Goal: Transaction & Acquisition: Book appointment/travel/reservation

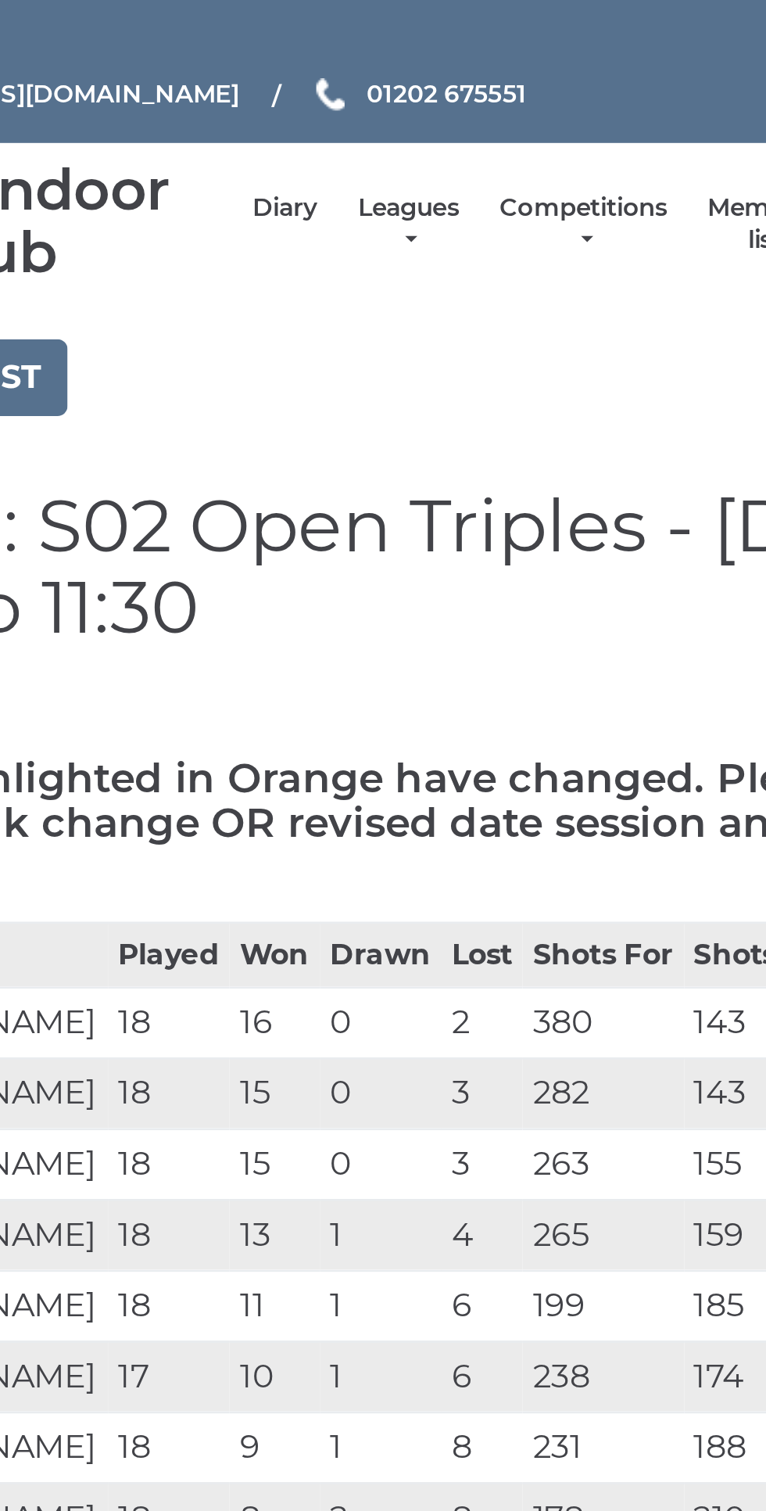
click at [331, 92] on link "Diary" at bounding box center [327, 95] width 25 height 13
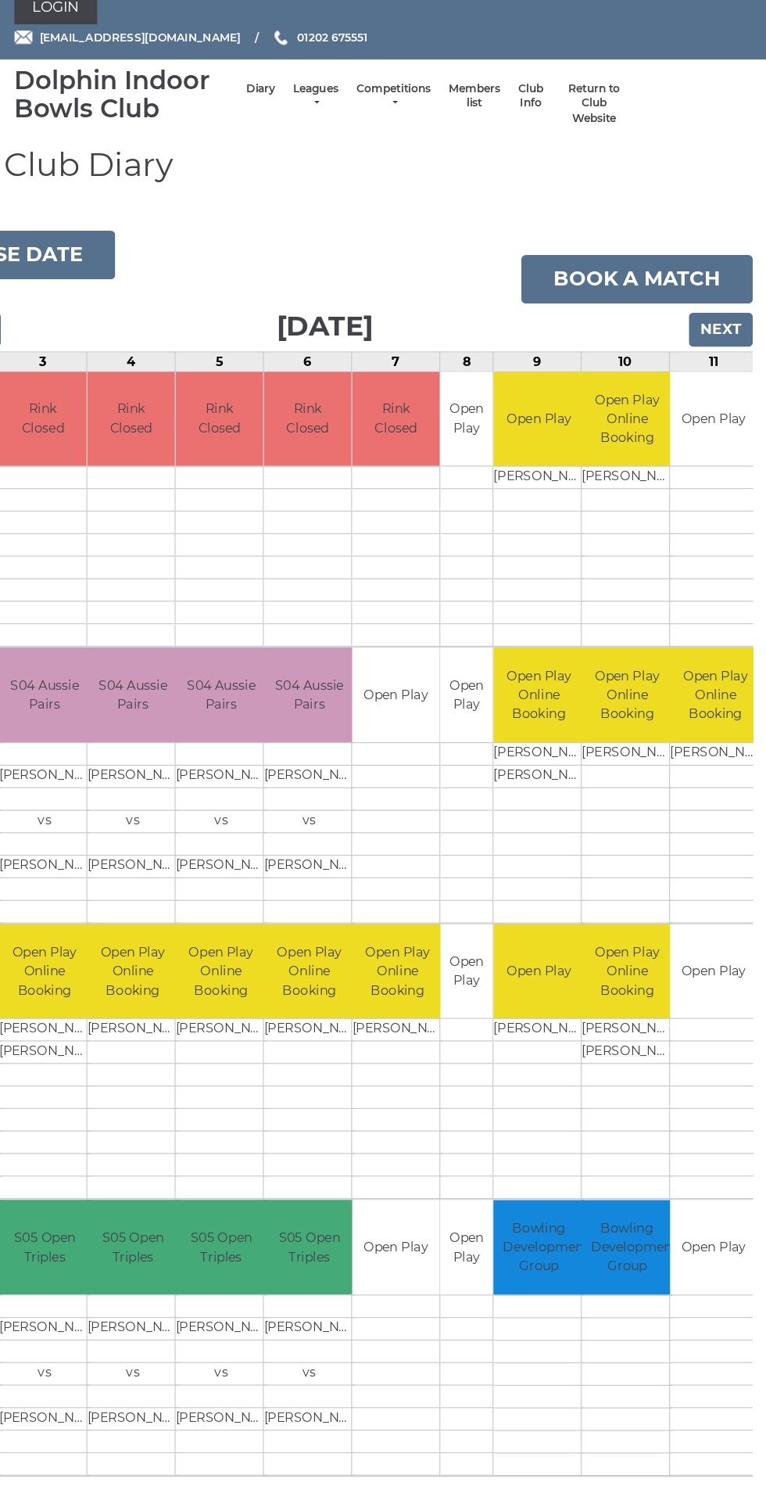
scroll to position [0, 109]
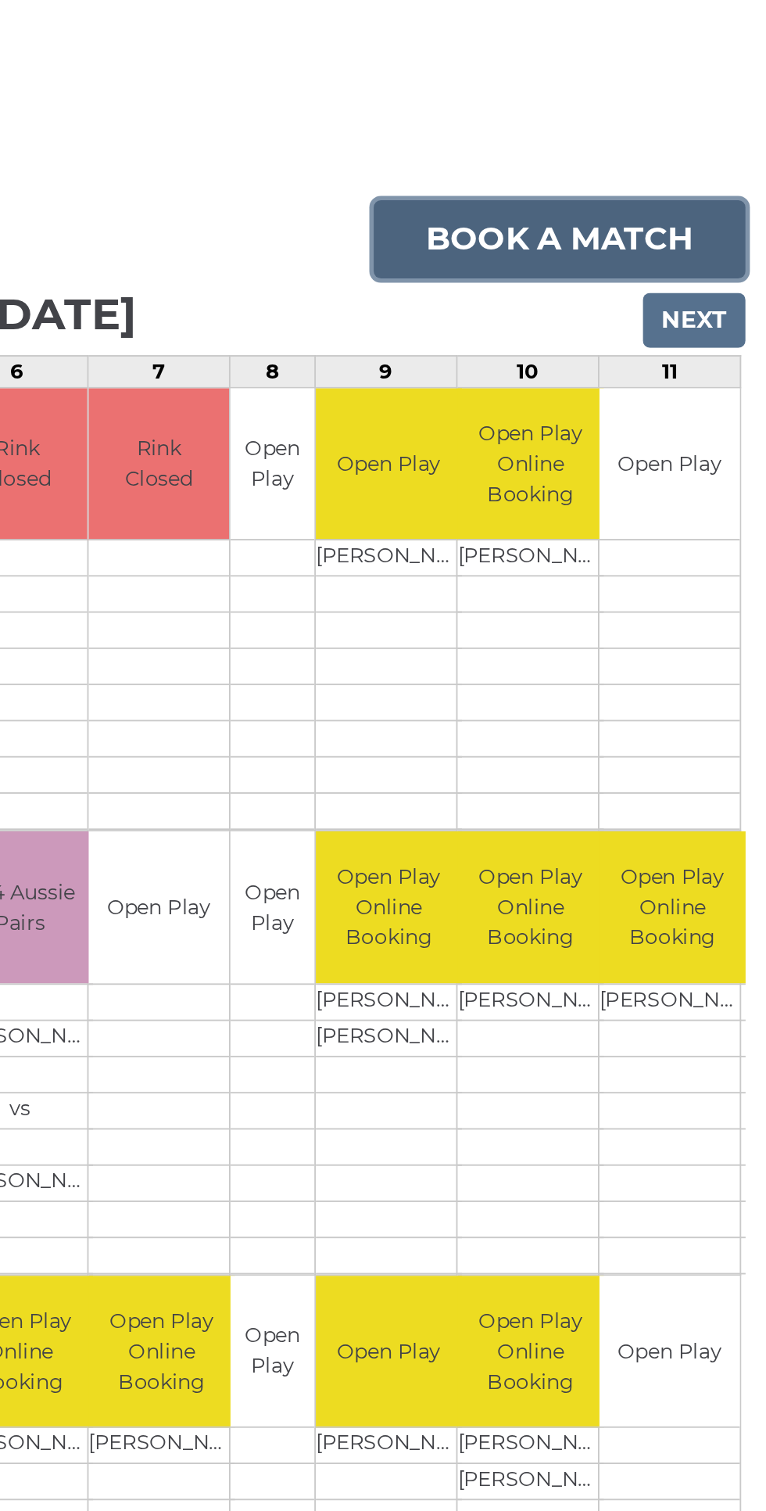
click at [655, 249] on link "Book a match" at bounding box center [654, 261] width 201 height 42
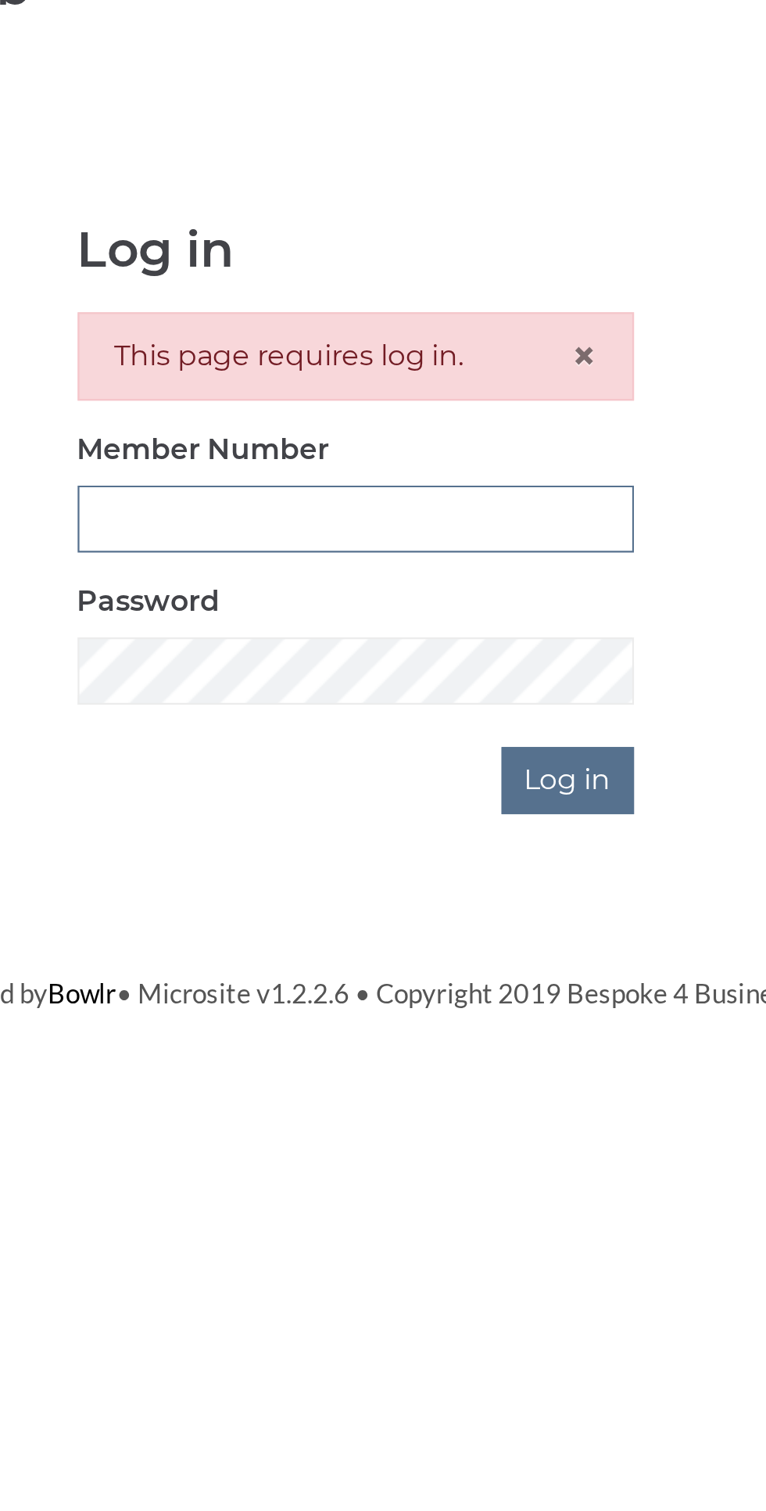
click at [408, 346] on input "Member Number" at bounding box center [383, 348] width 246 height 30
type input "3199"
click at [448, 449] on input "Log in" at bounding box center [477, 464] width 59 height 30
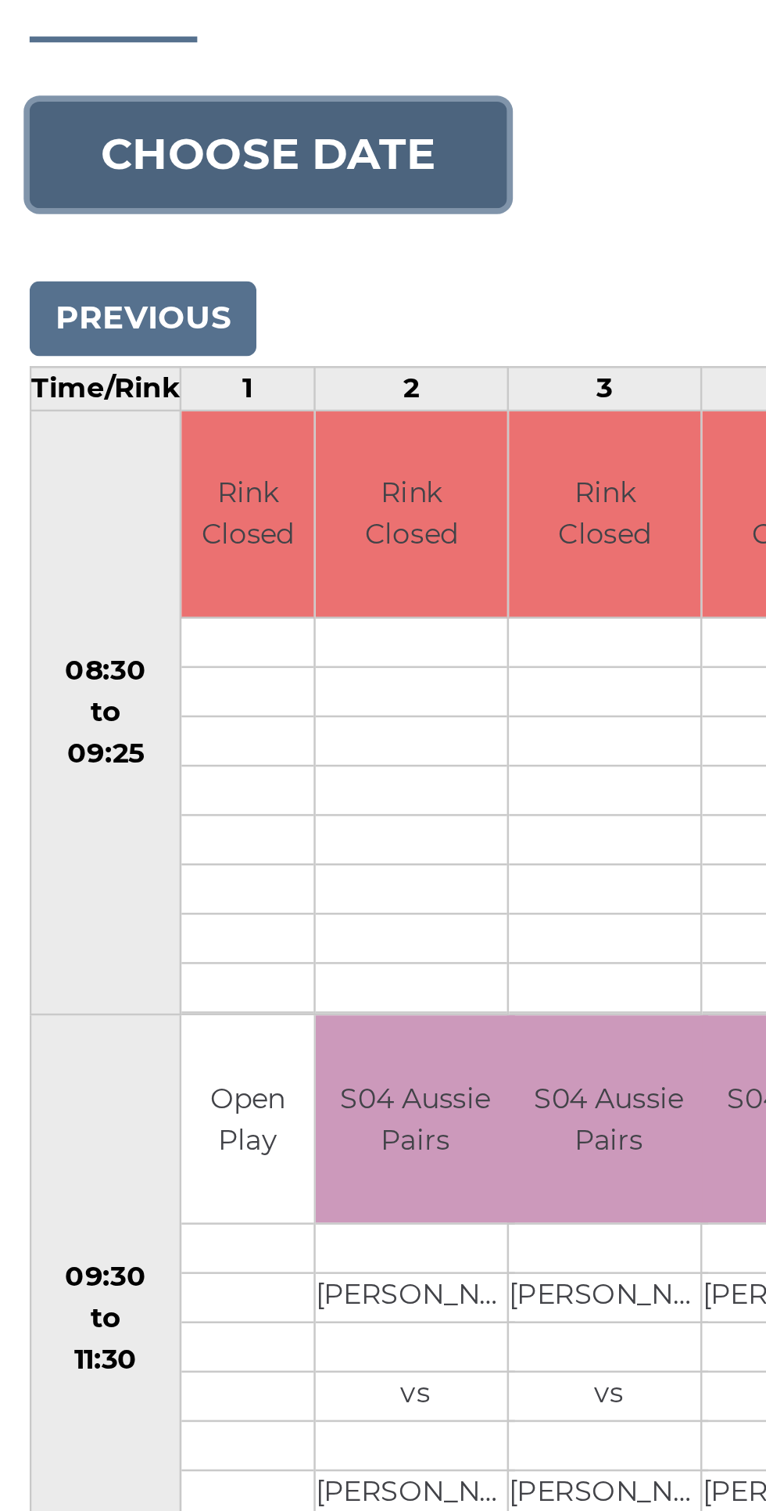
click at [134, 229] on button "Choose date" at bounding box center [106, 240] width 189 height 42
click at [126, 229] on button "Choose date" at bounding box center [106, 240] width 189 height 42
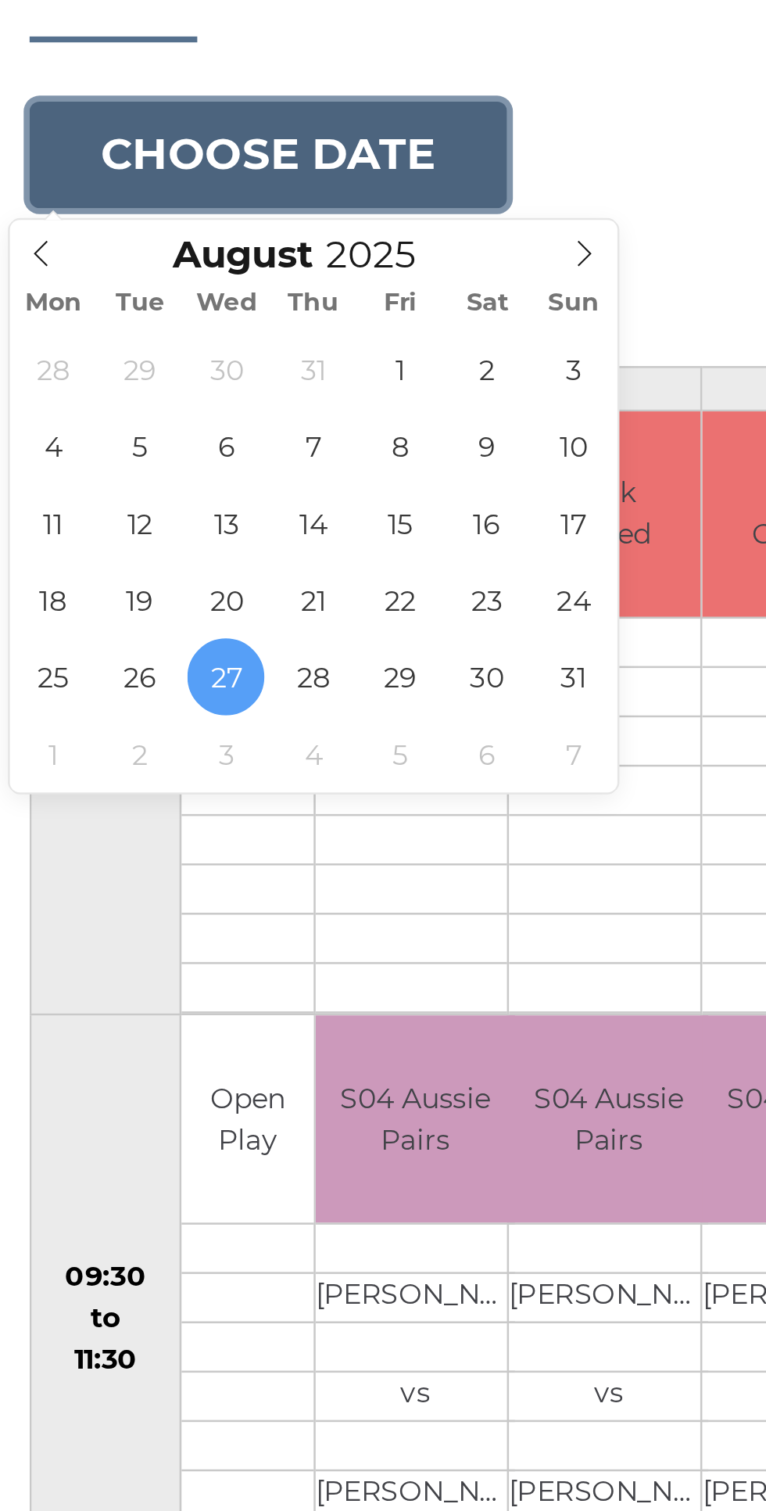
type input "2025-09-03"
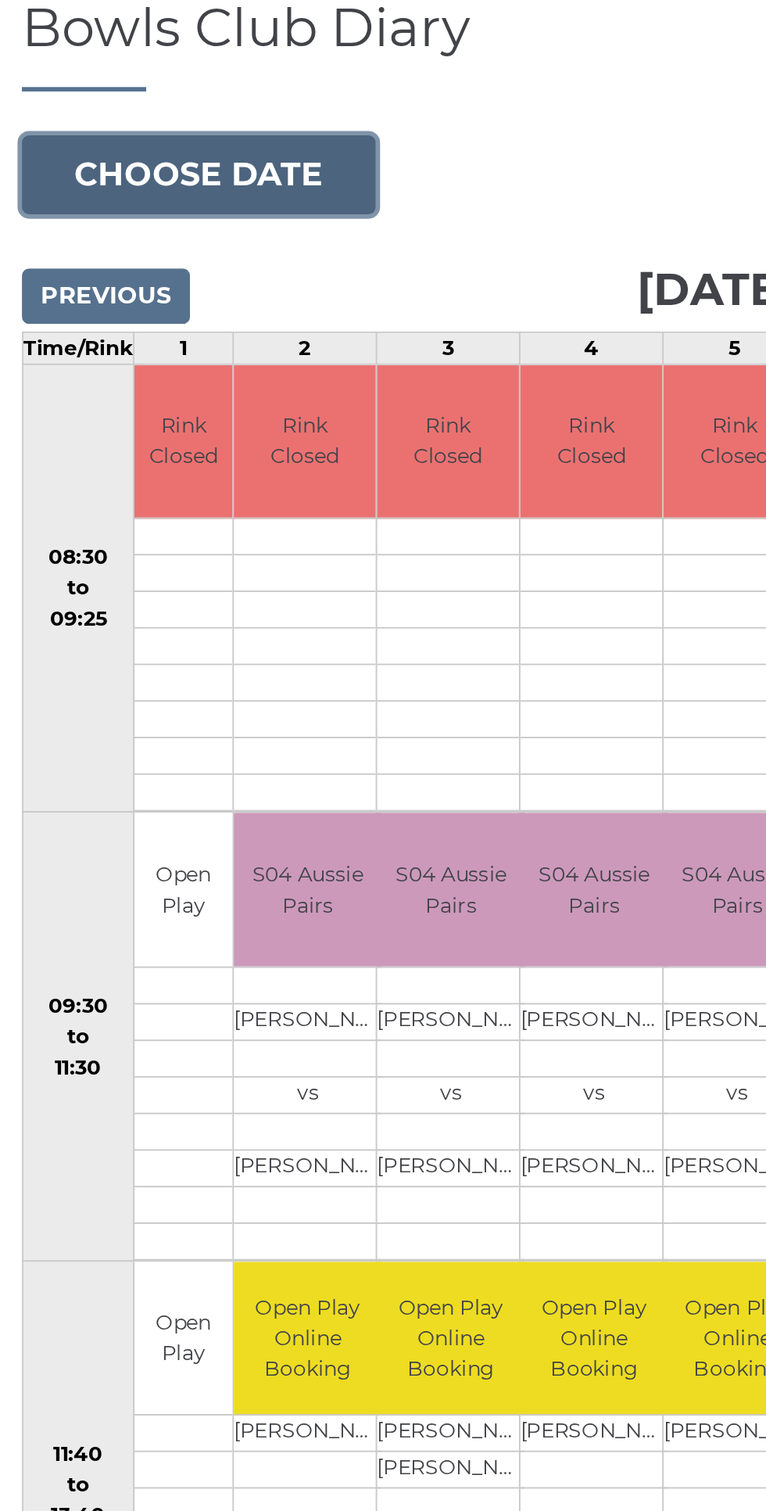
click at [125, 245] on button "Choose date" at bounding box center [106, 240] width 189 height 42
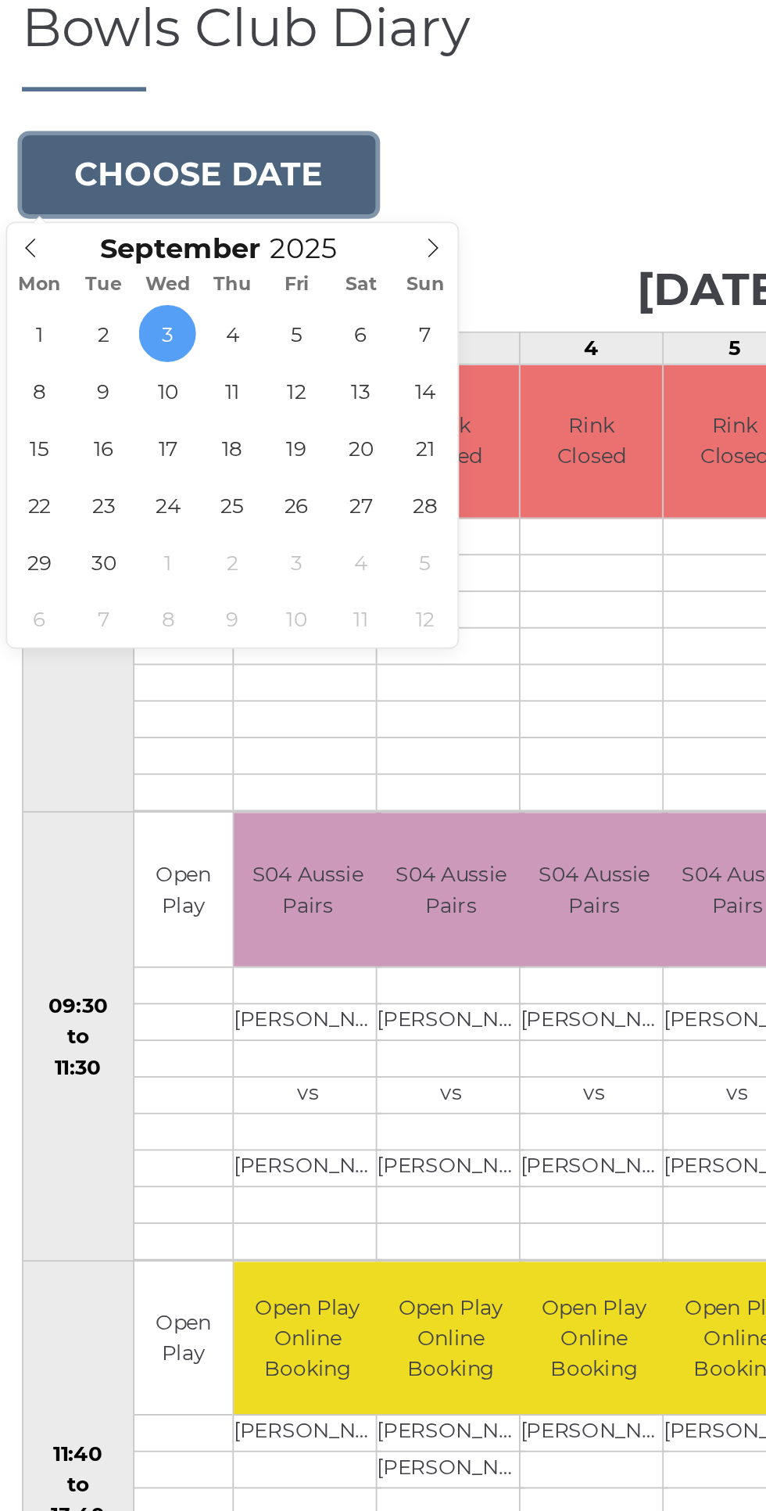
type input "[DATE]"
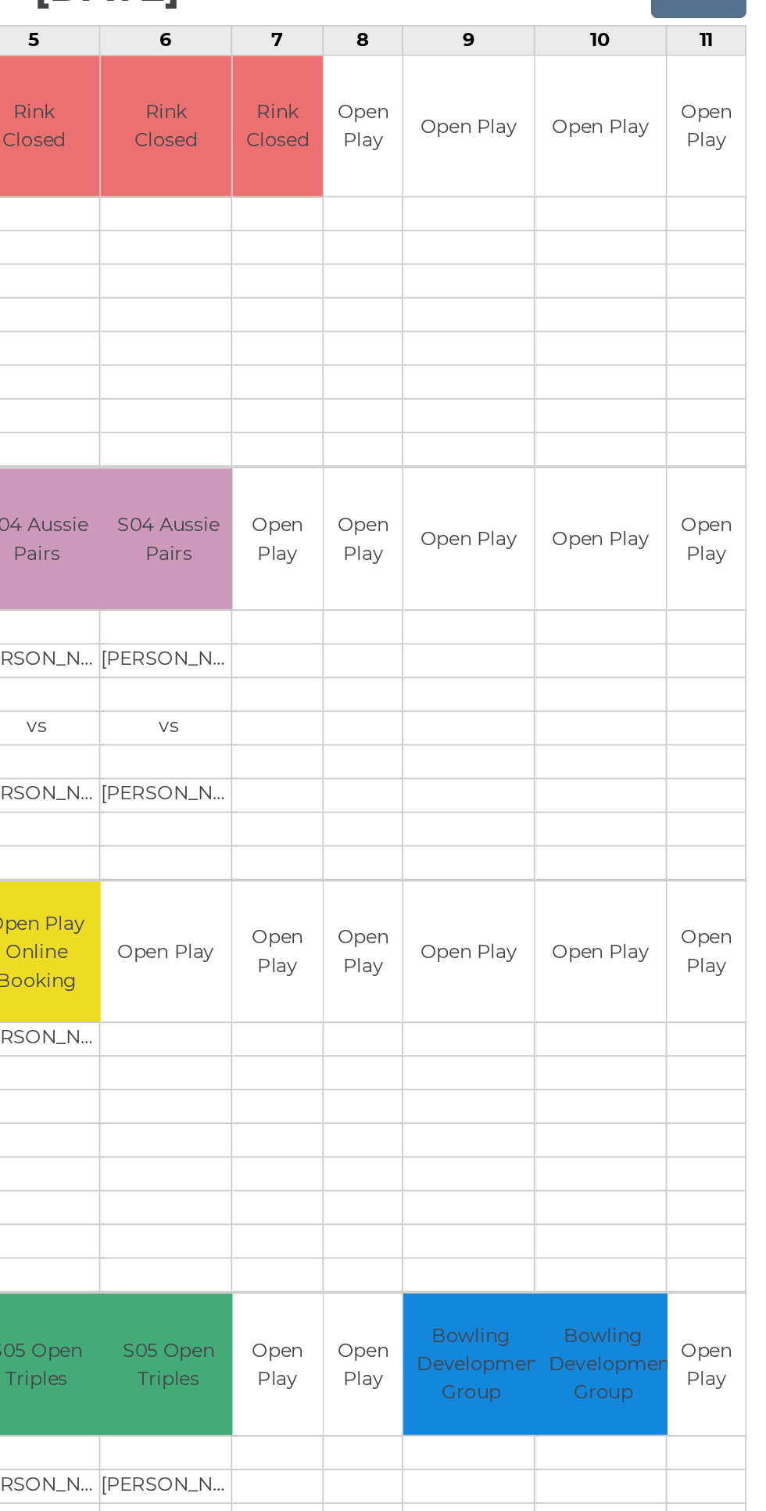
scroll to position [0, 52]
click at [674, 620] on td "Open Play" at bounding box center [671, 622] width 76 height 82
click at [677, 634] on td "Open Play" at bounding box center [671, 622] width 76 height 82
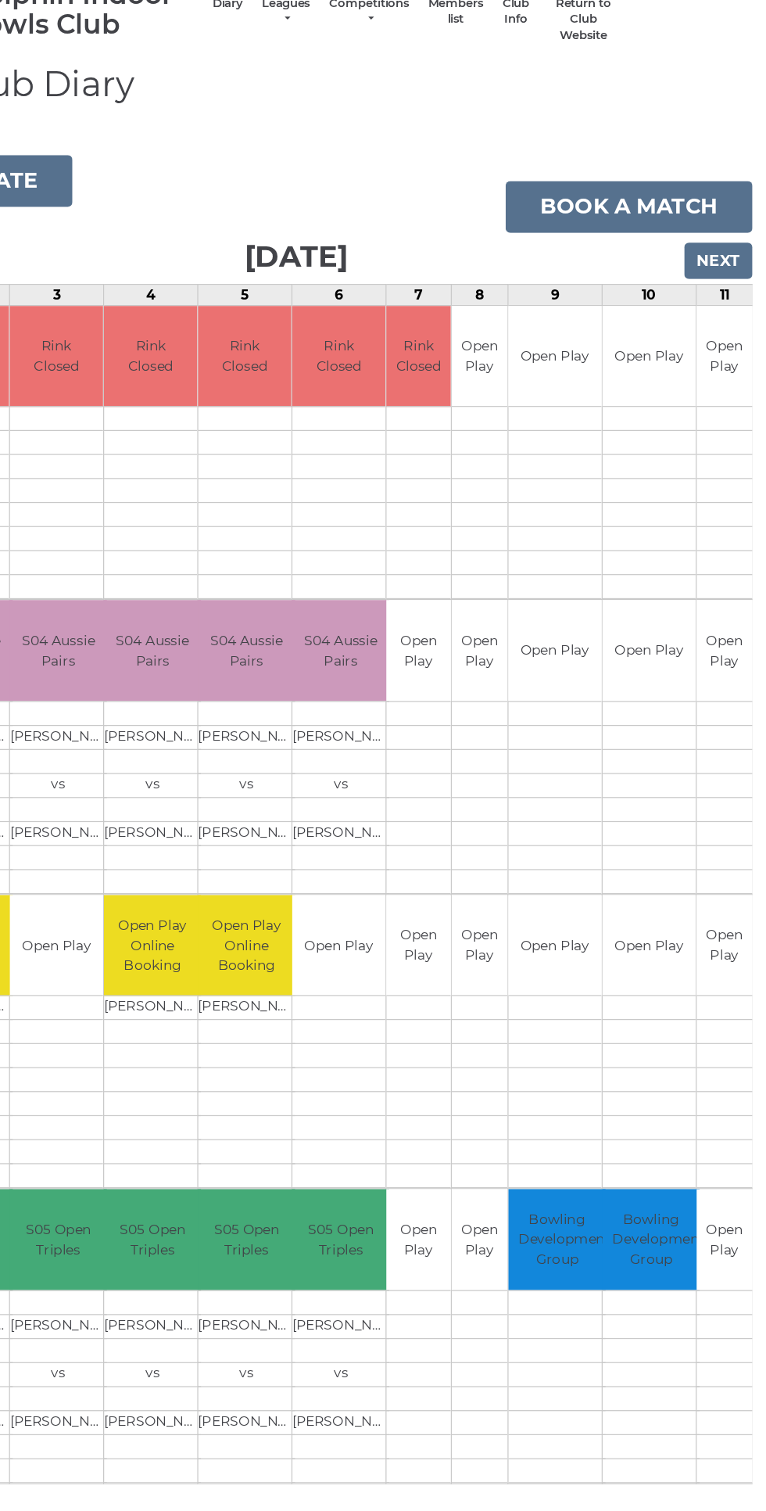
scroll to position [0, 0]
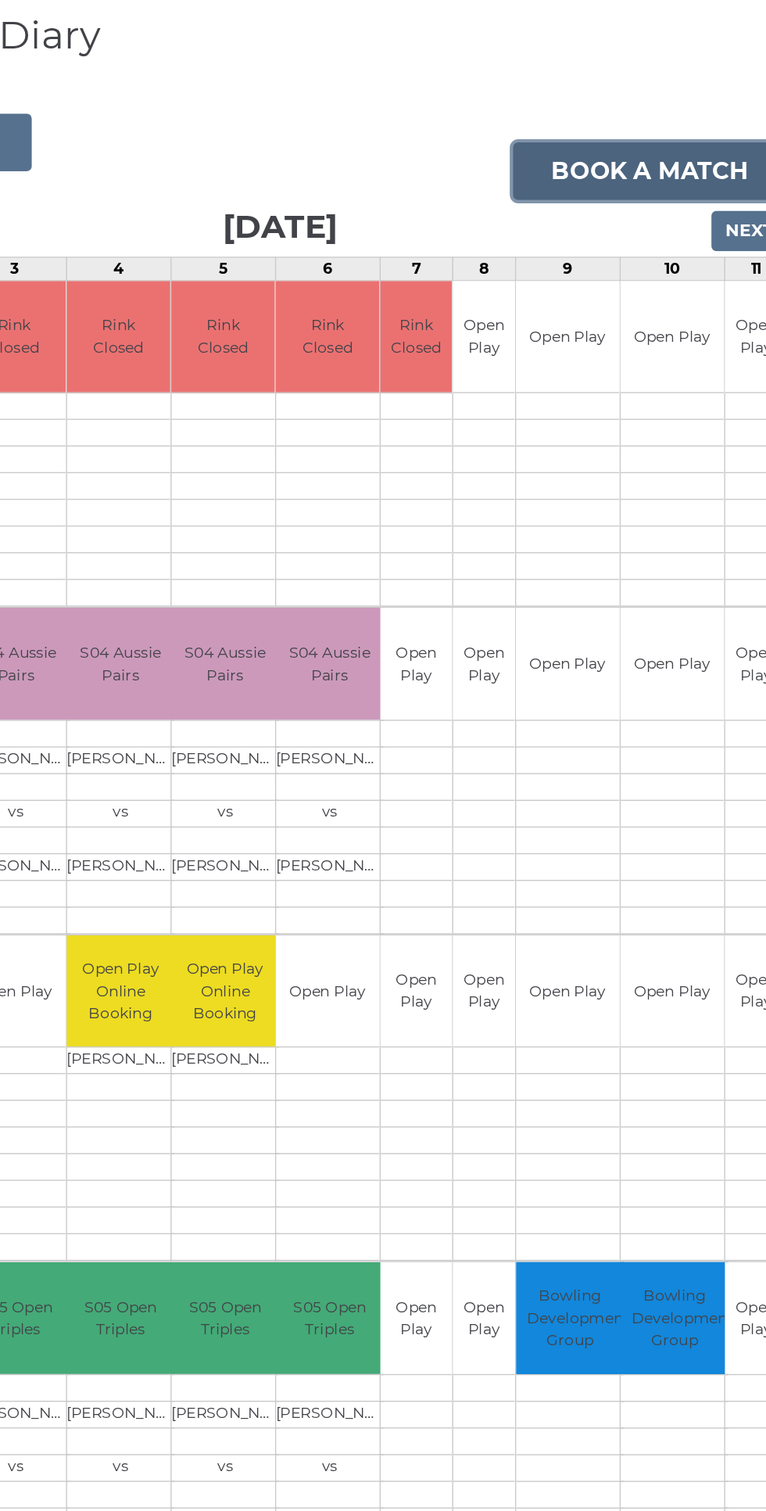
click at [659, 260] on link "Book a match" at bounding box center [654, 261] width 201 height 42
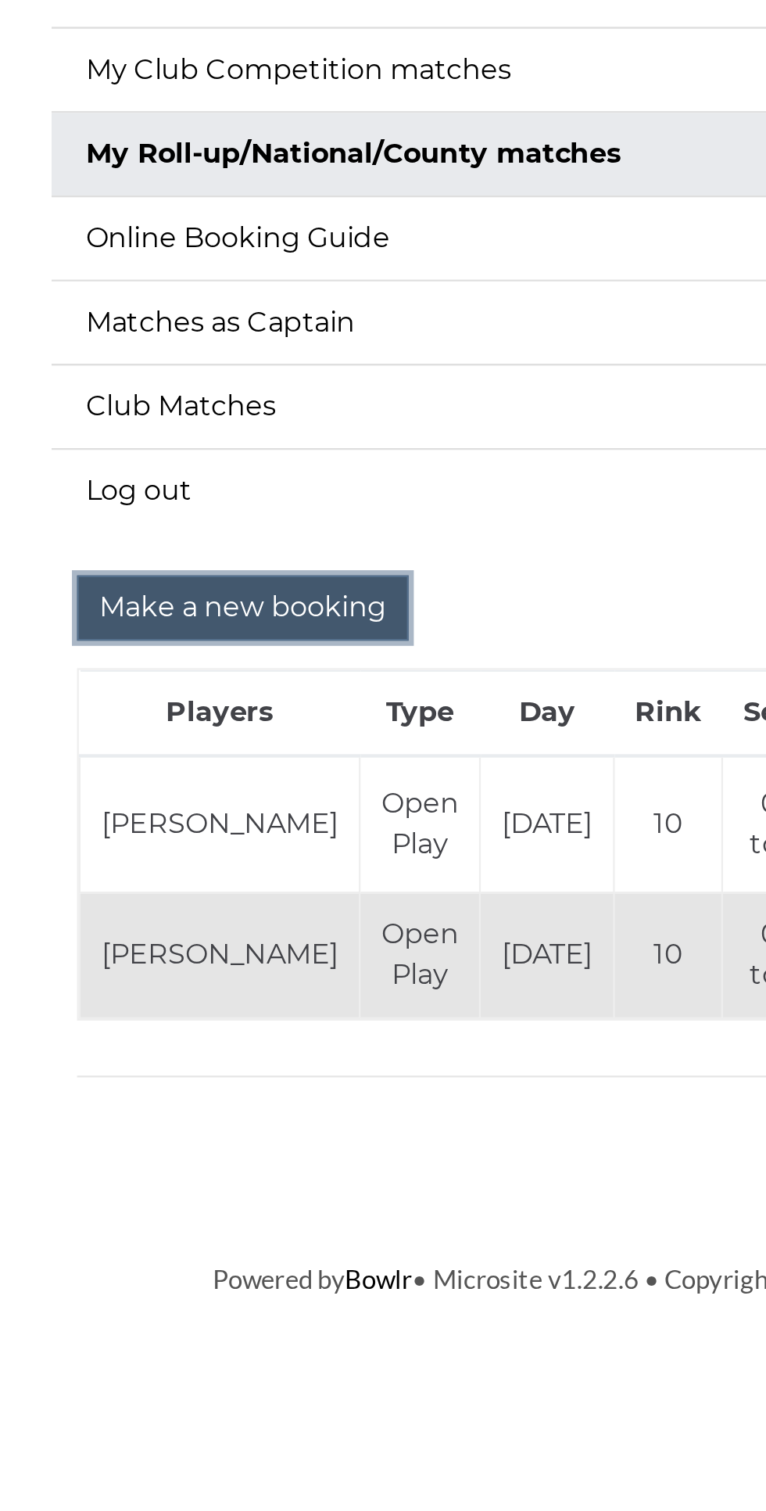
click at [235, 518] on input "Make a new booking" at bounding box center [200, 526] width 151 height 30
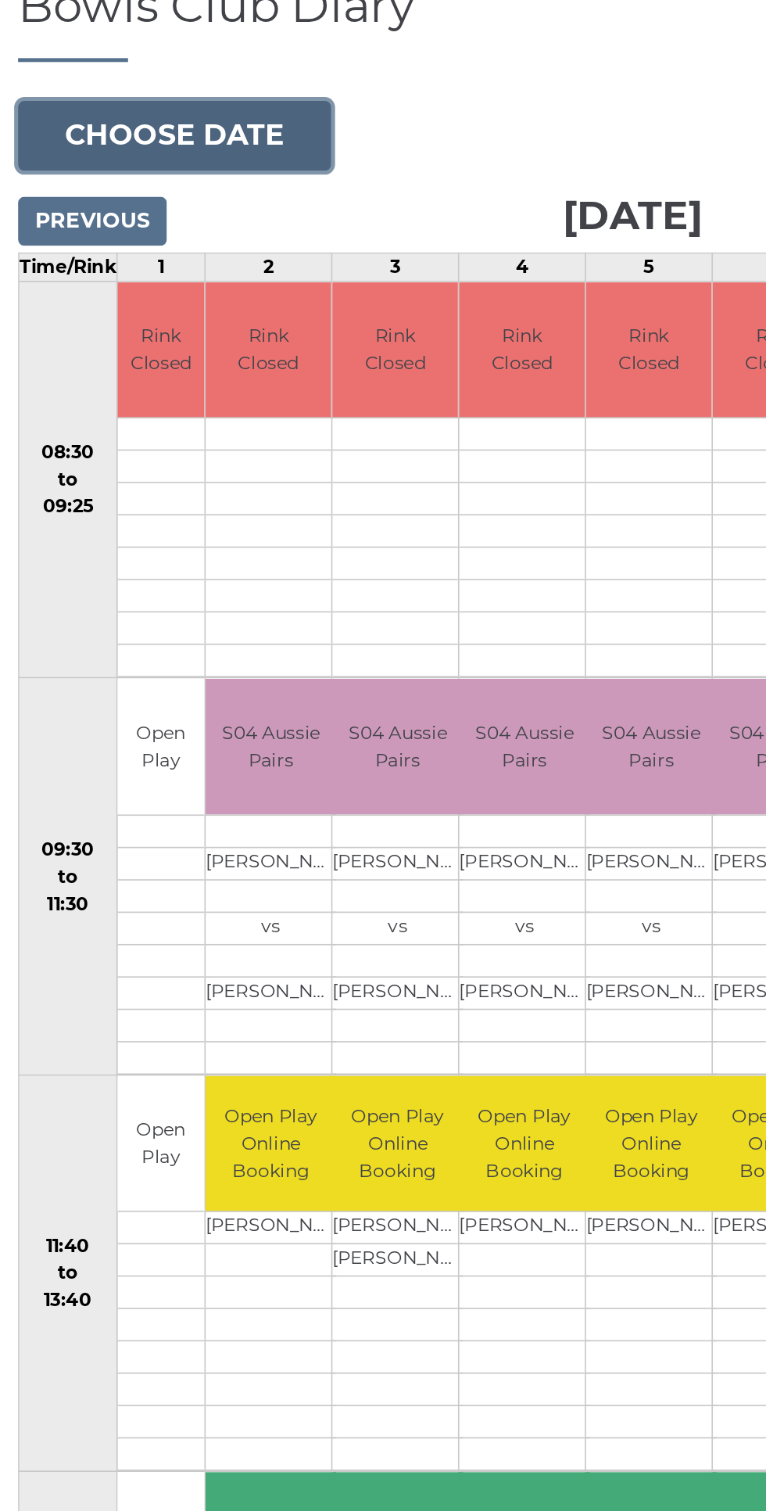
click at [123, 238] on button "Choose date" at bounding box center [106, 240] width 189 height 42
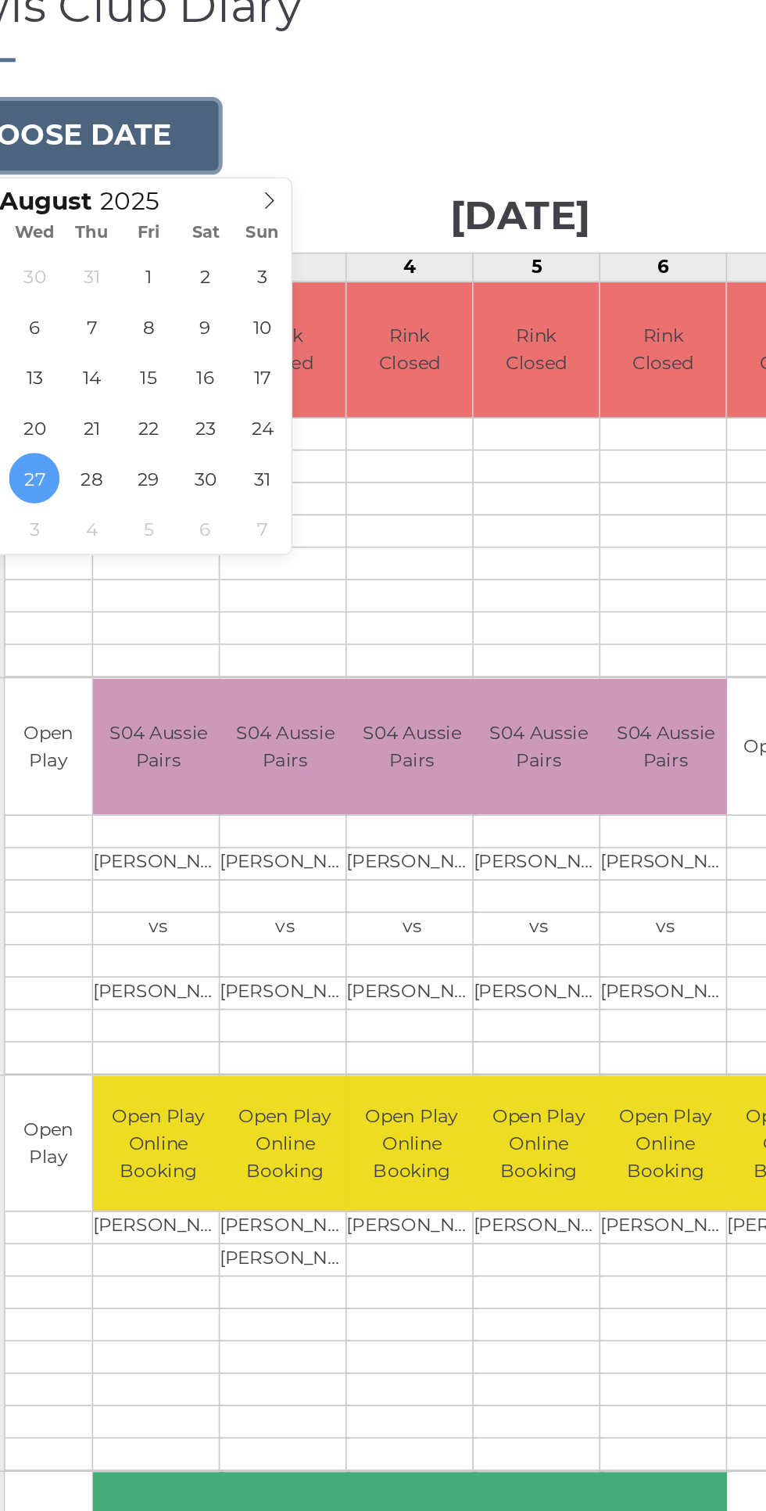
type input "[DATE]"
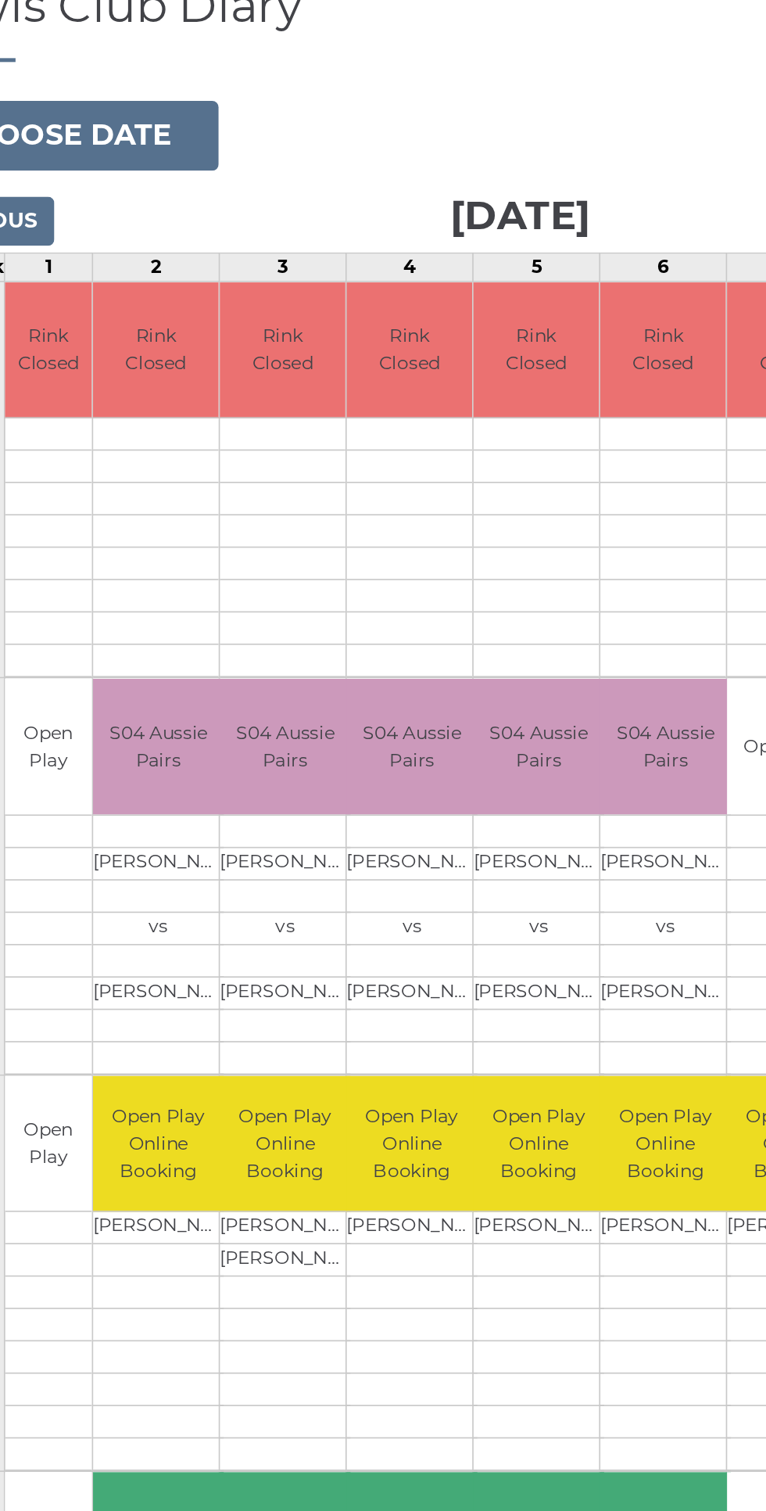
click at [307, 423] on td at bounding box center [316, 421] width 76 height 20
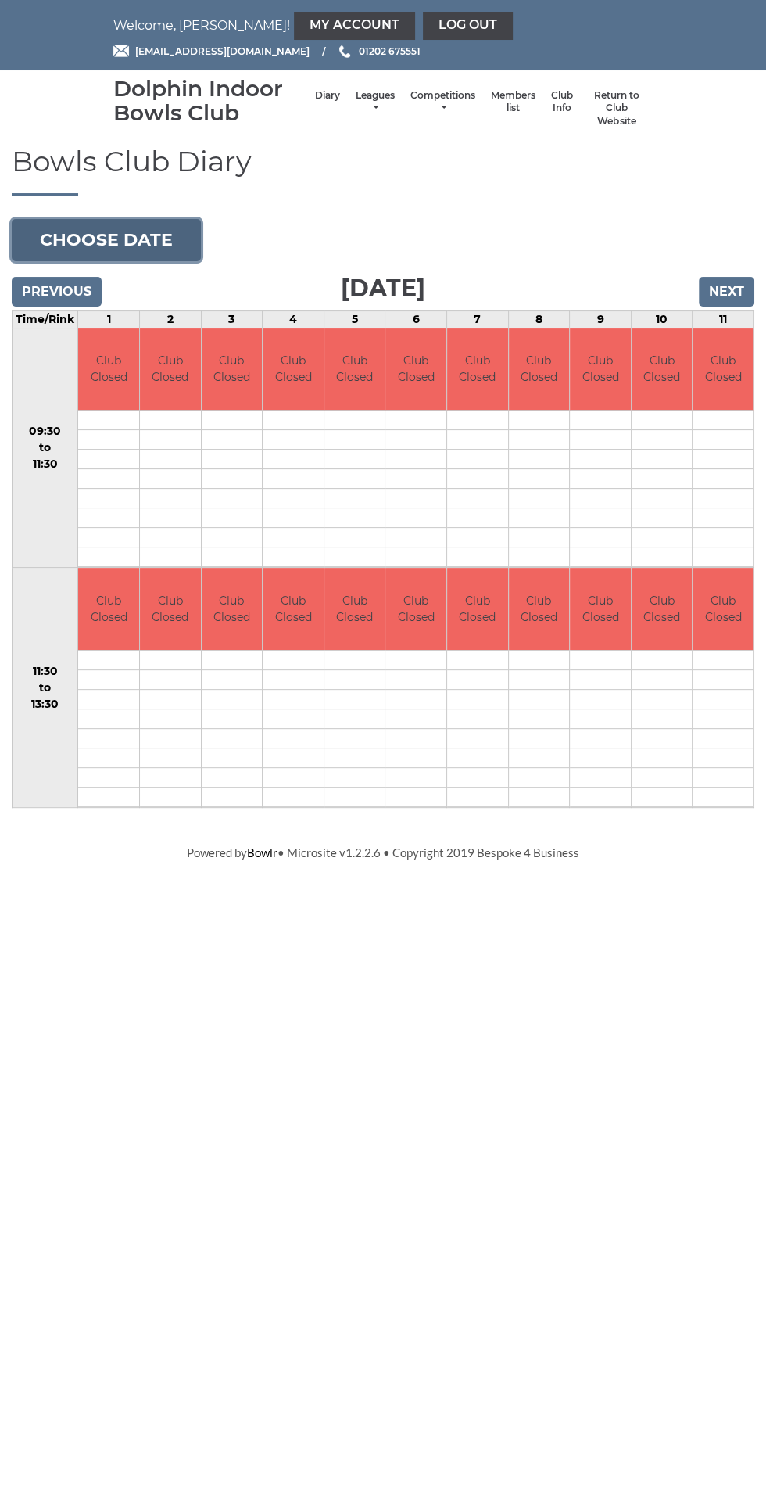
click at [167, 229] on button "Choose date" at bounding box center [106, 240] width 189 height 42
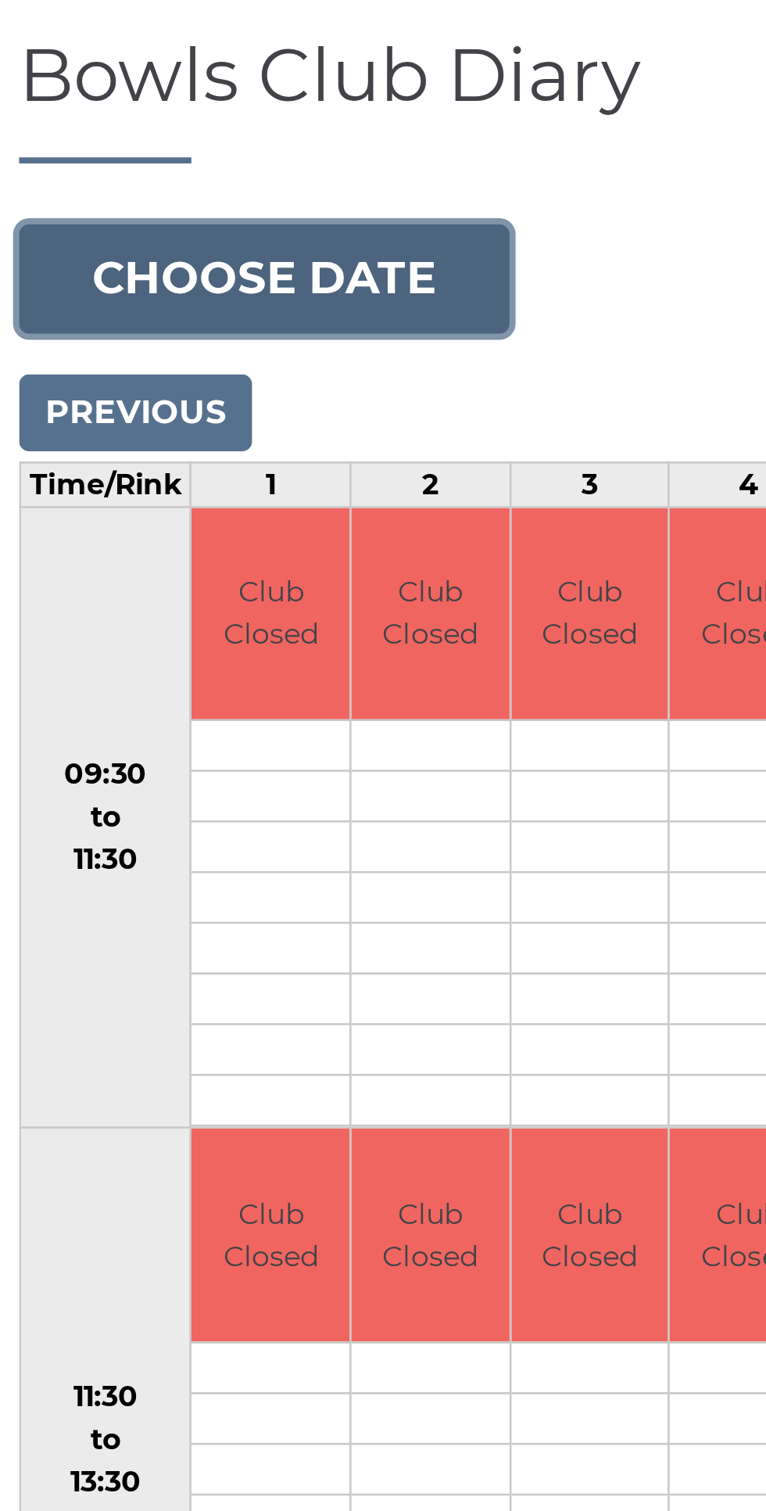
click at [135, 235] on button "Choose date" at bounding box center [106, 240] width 189 height 42
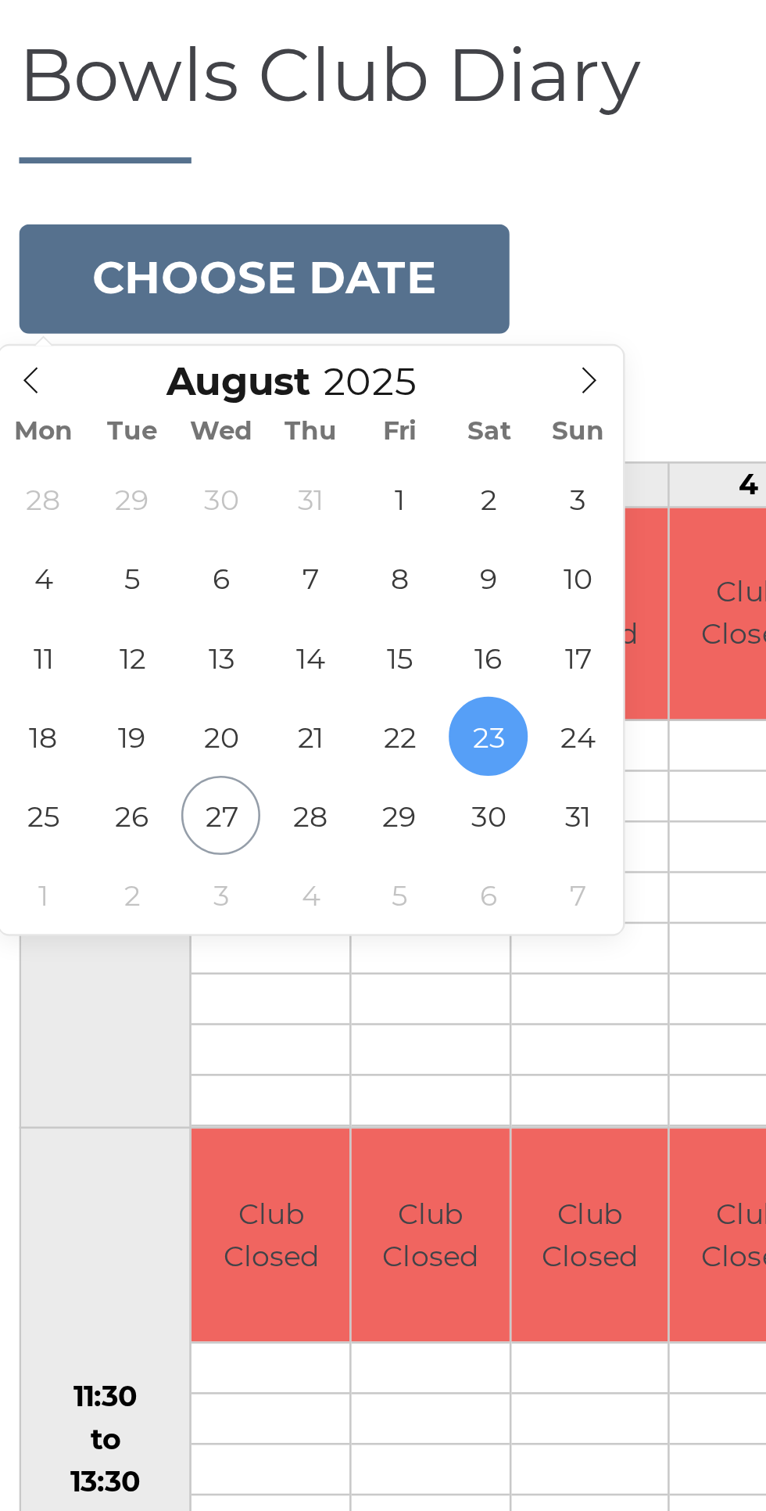
click at [231, 278] on icon at bounding box center [231, 279] width 11 height 11
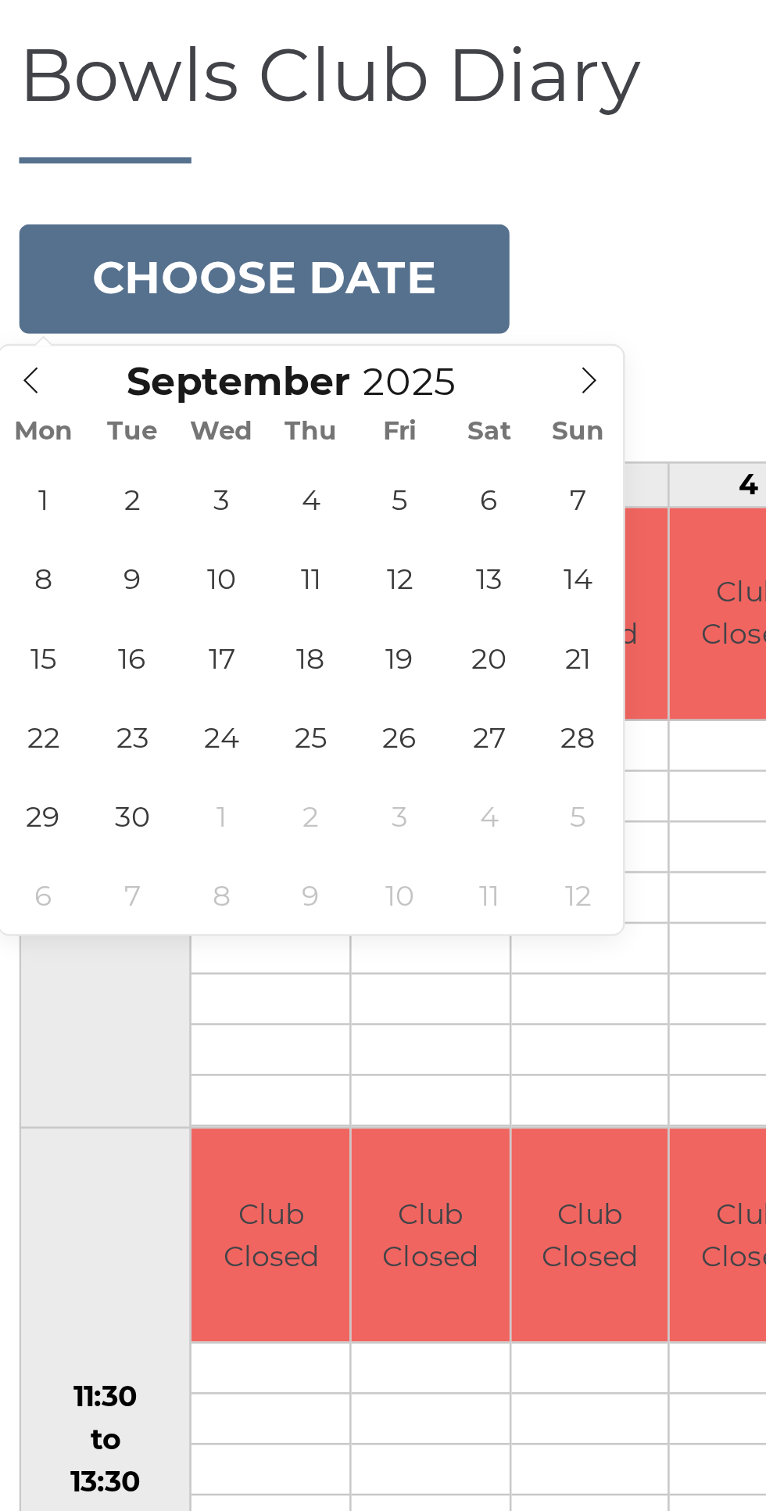
type input "2025-09-10"
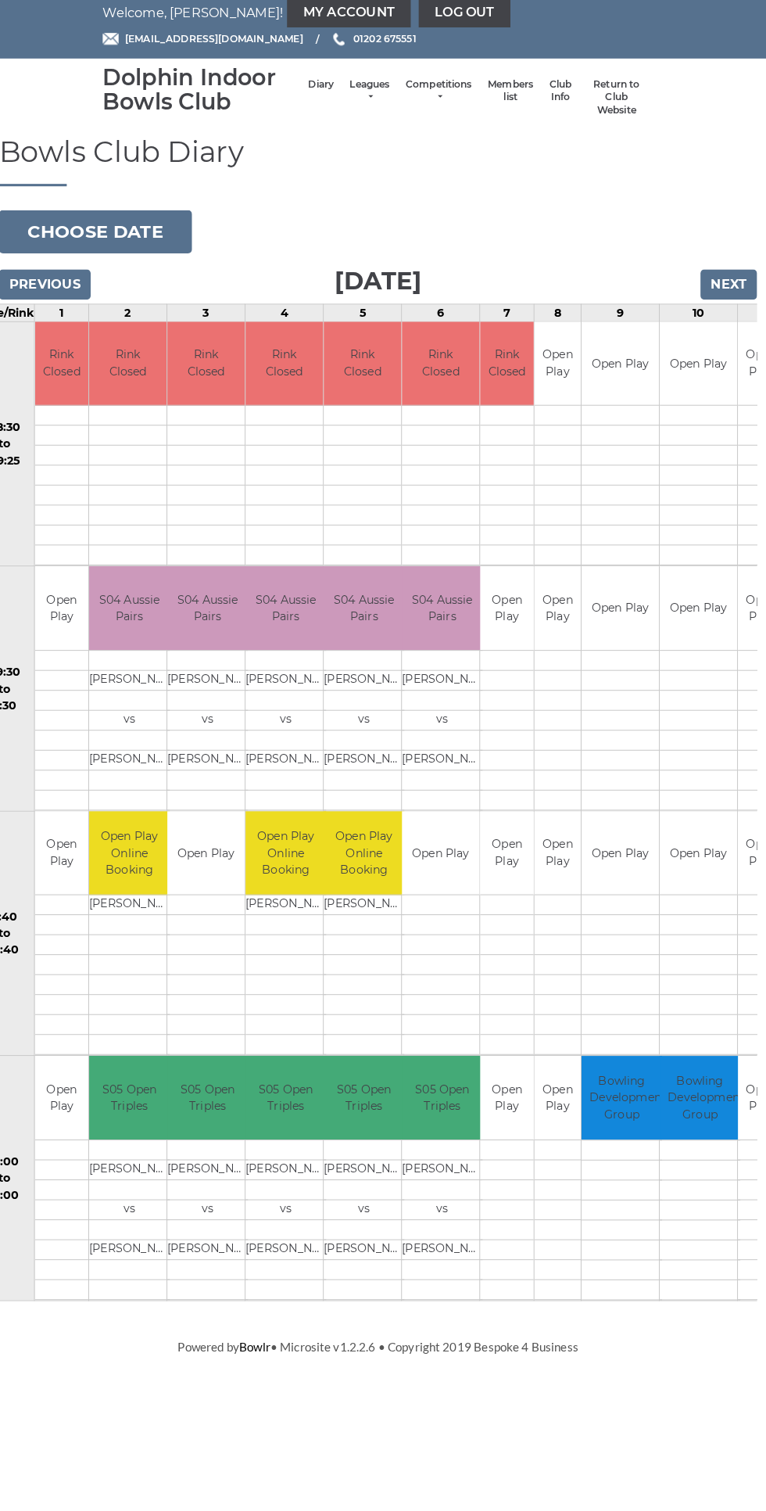
scroll to position [0, 44]
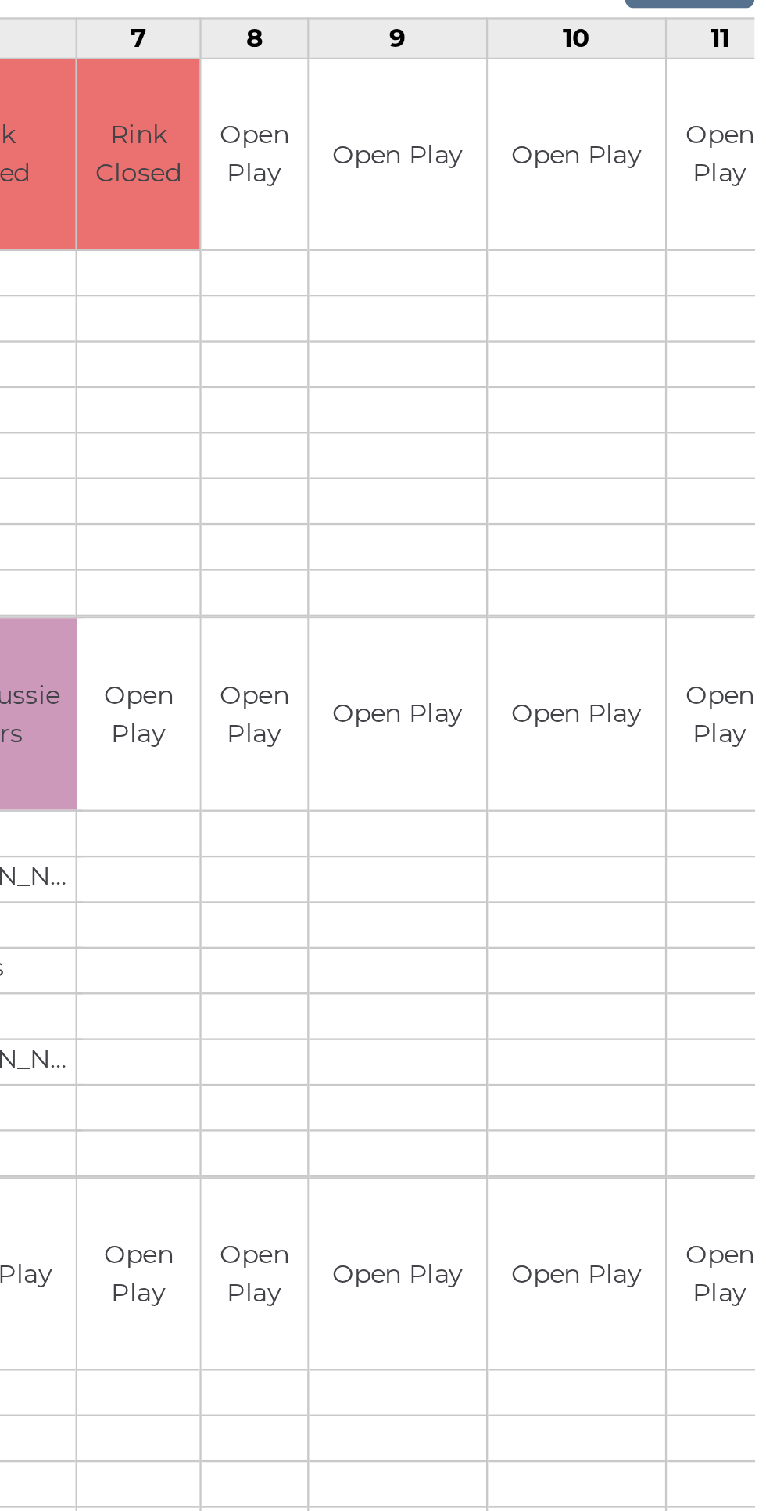
click at [0, 0] on div "Book slot" at bounding box center [0, 0] width 0 height 0
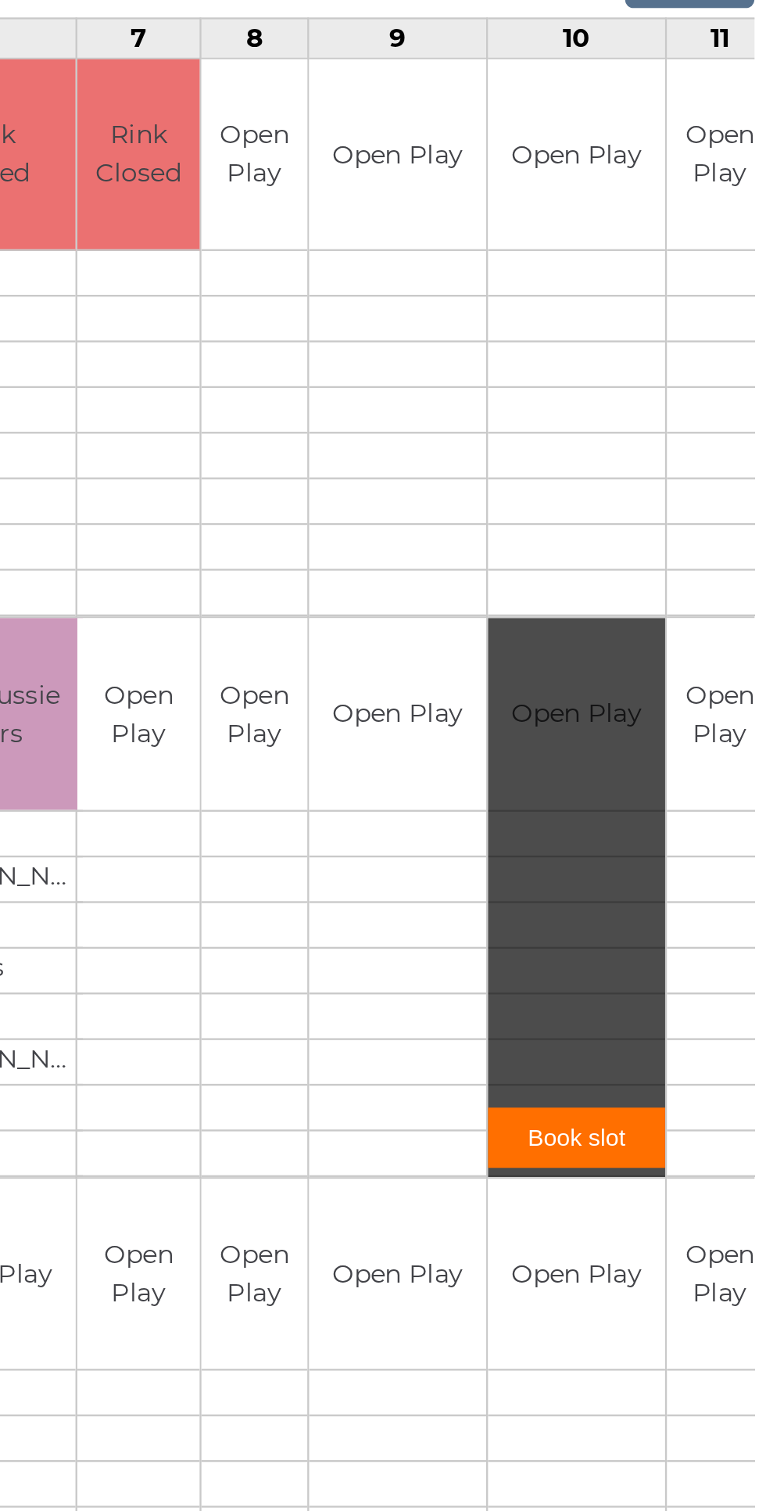
click at [687, 784] on link "Book slot" at bounding box center [679, 790] width 76 height 26
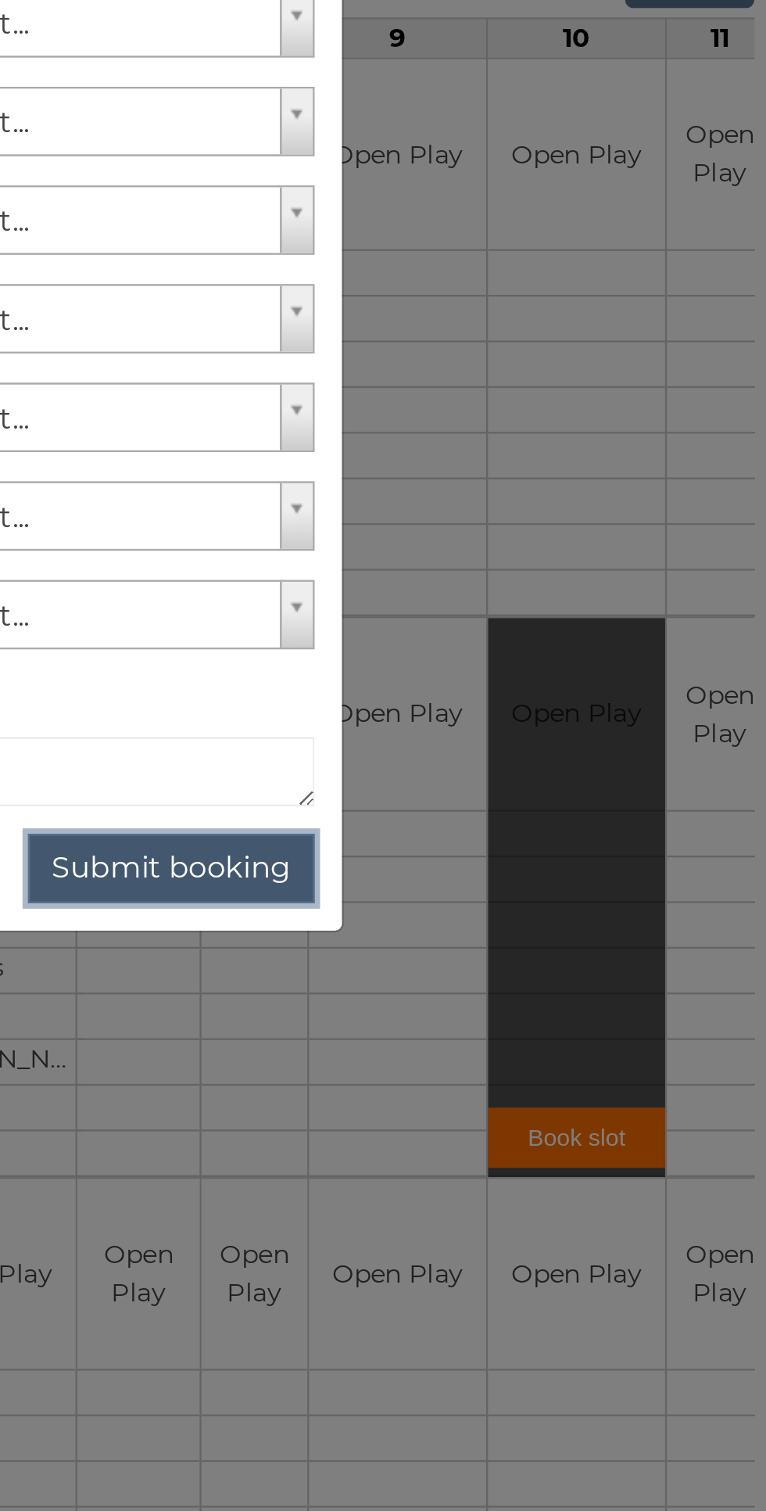
click at [537, 666] on button "Submit booking" at bounding box center [504, 675] width 123 height 30
click at [519, 673] on button "Submit booking" at bounding box center [504, 675] width 123 height 30
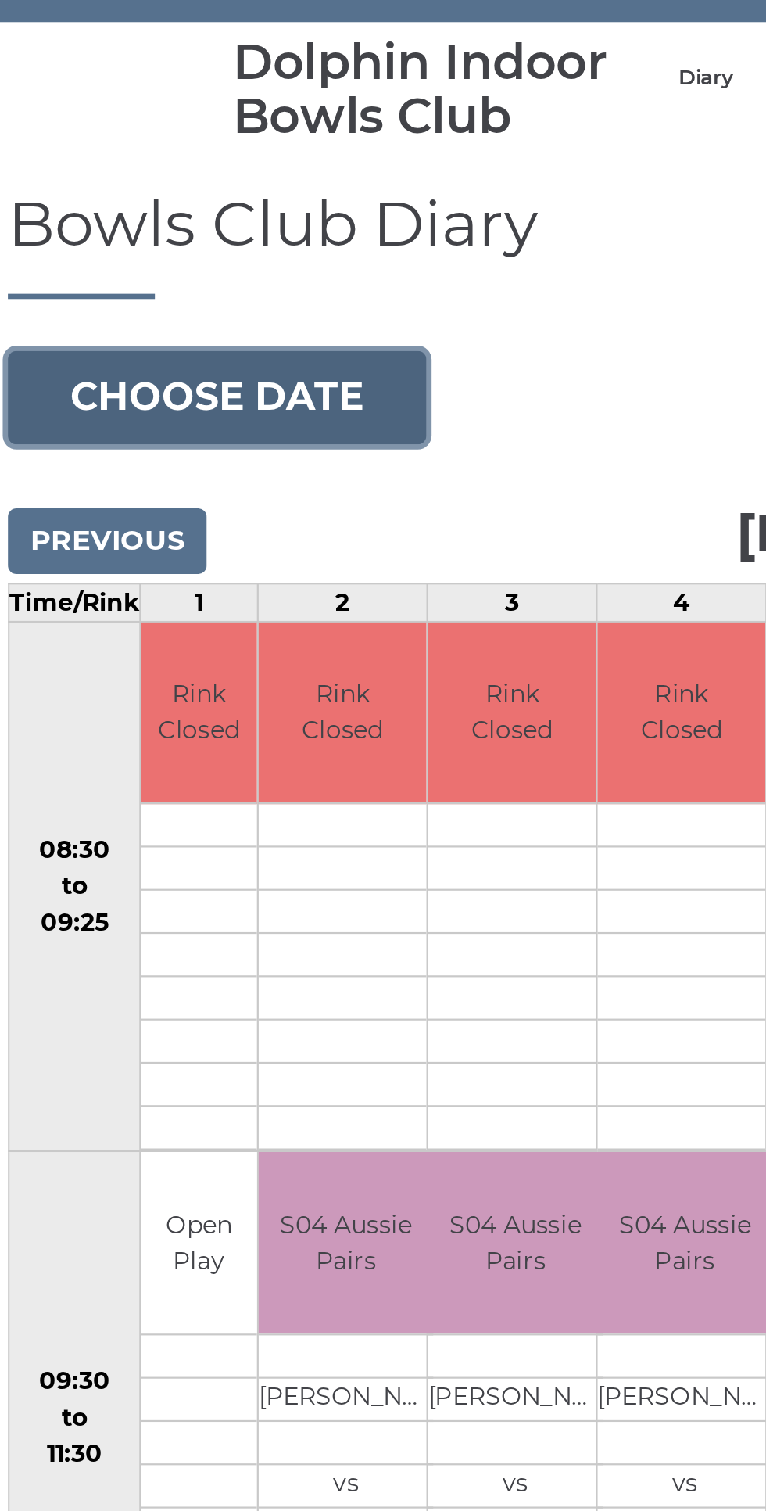
click at [152, 228] on button "Choose date" at bounding box center [106, 240] width 189 height 42
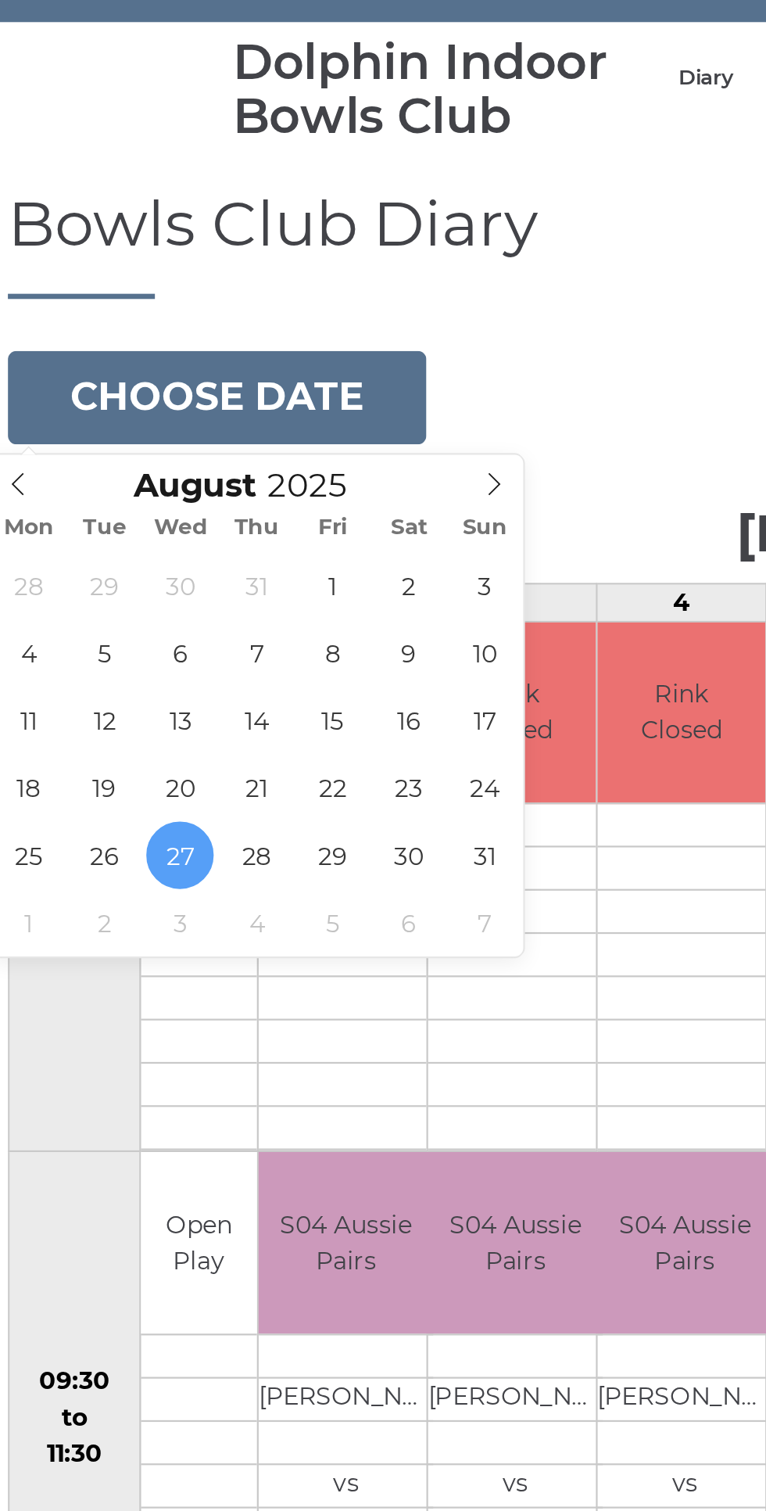
click at [231, 278] on icon at bounding box center [231, 279] width 11 height 11
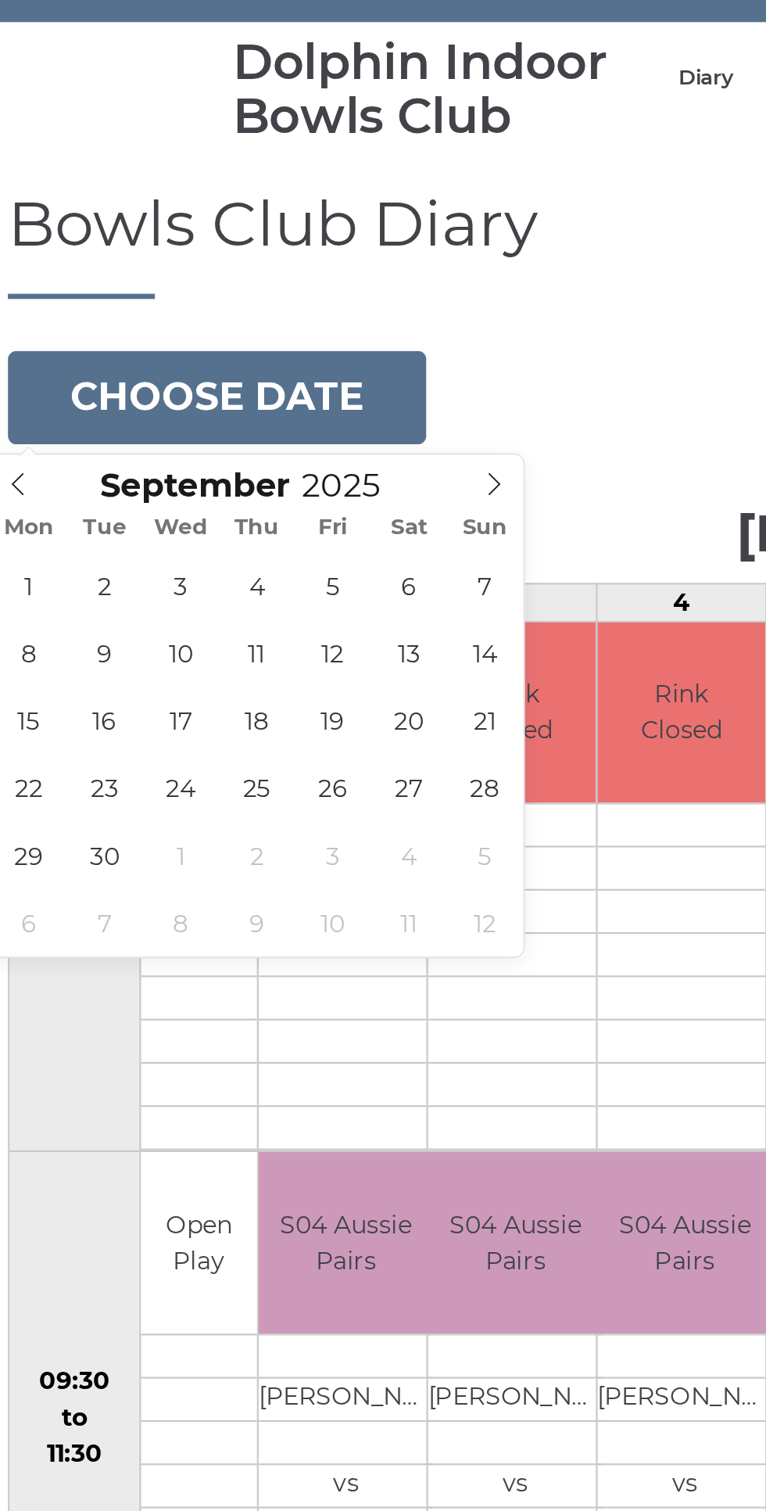
type input "[DATE]"
